Goal: Task Accomplishment & Management: Manage account settings

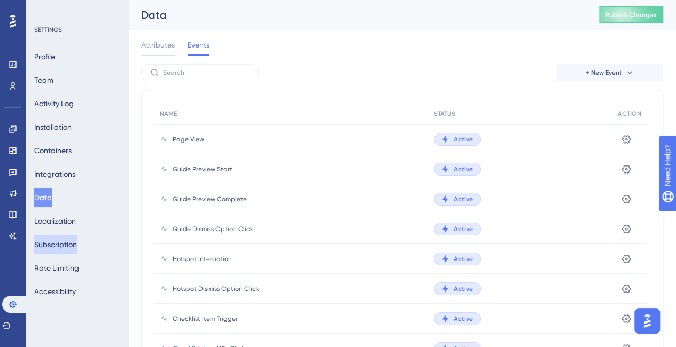
click at [59, 246] on button "Subscription" at bounding box center [55, 244] width 43 height 19
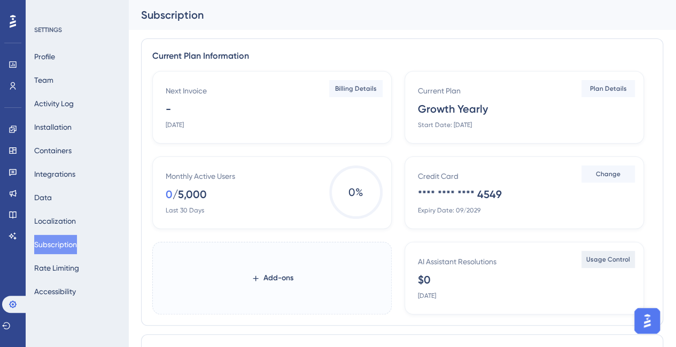
click at [599, 258] on span "Usage Control" at bounding box center [608, 259] width 44 height 9
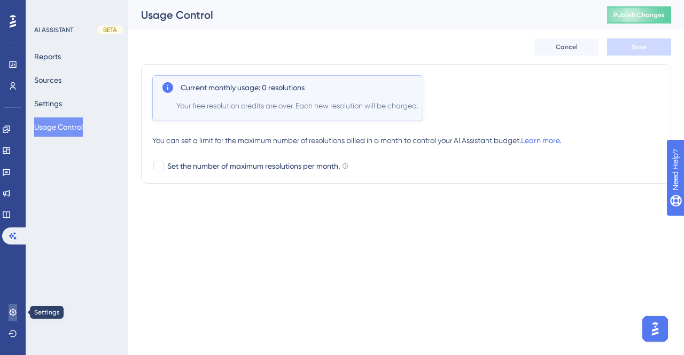
click at [11, 308] on icon at bounding box center [13, 312] width 9 height 9
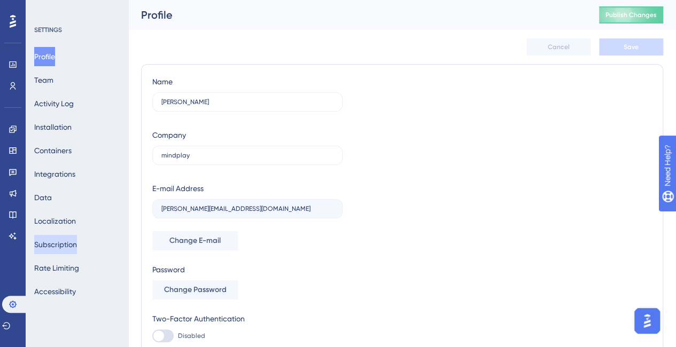
click at [50, 246] on button "Subscription" at bounding box center [55, 244] width 43 height 19
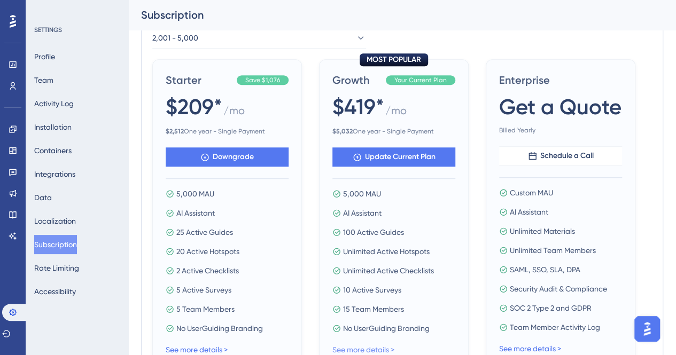
scroll to position [530, 0]
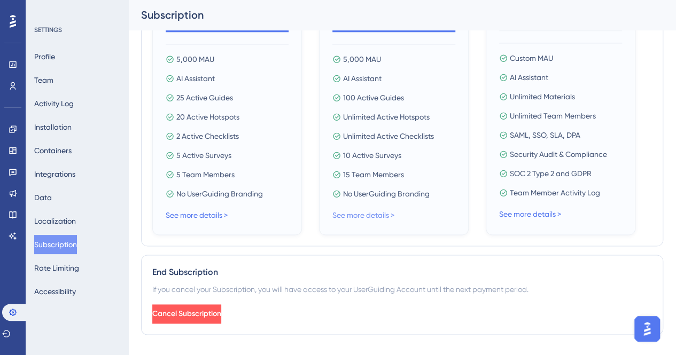
click at [370, 214] on link "See more details >" at bounding box center [363, 215] width 62 height 9
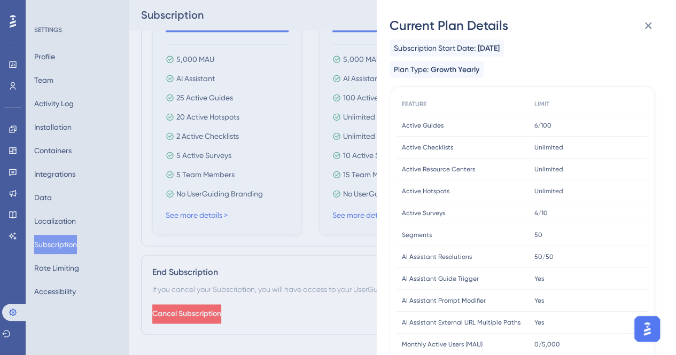
scroll to position [0, 0]
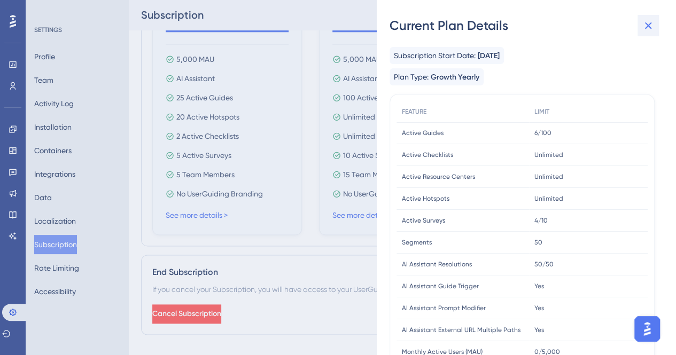
click at [650, 23] on icon at bounding box center [648, 25] width 7 height 7
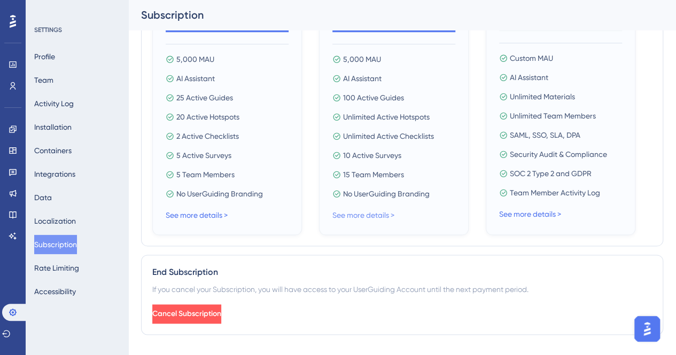
click at [363, 216] on link "See more details >" at bounding box center [363, 215] width 62 height 9
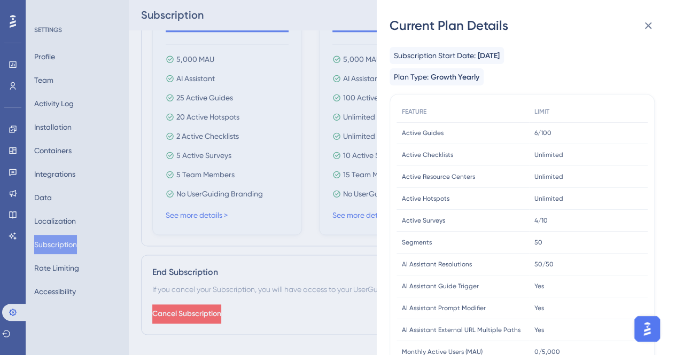
click at [364, 262] on div "Current Plan Details Subscription Start Date: [DATE] Plan Type: Growth Yearly F…" at bounding box center [338, 177] width 676 height 355
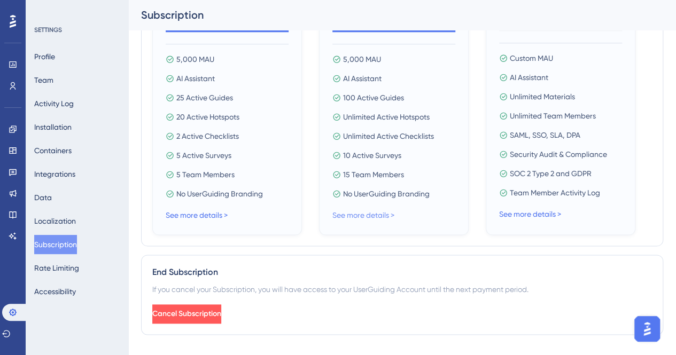
click at [362, 217] on link "See more details >" at bounding box center [363, 215] width 62 height 9
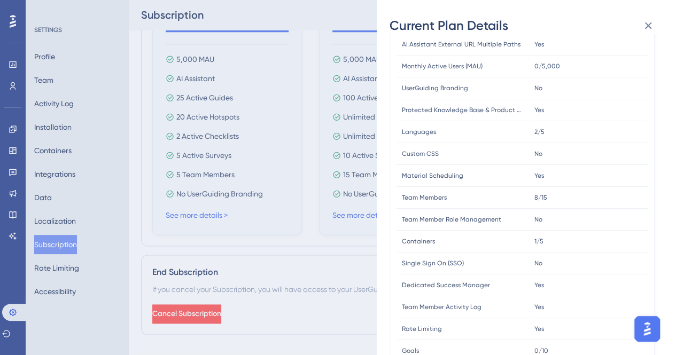
scroll to position [334, 0]
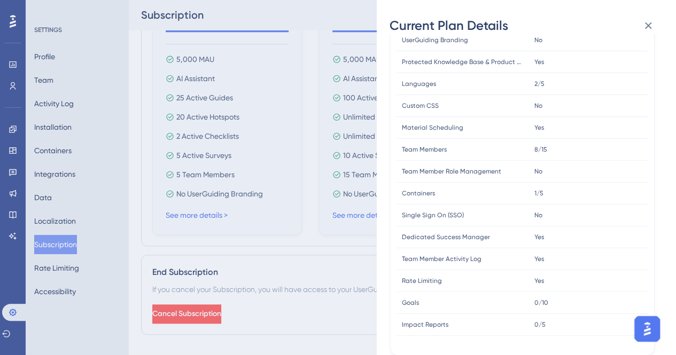
click at [346, 257] on div "Current Plan Details Subscription Start Date: [DATE] Plan Type: Growth Yearly F…" at bounding box center [338, 177] width 676 height 355
